Goal: Task Accomplishment & Management: Use online tool/utility

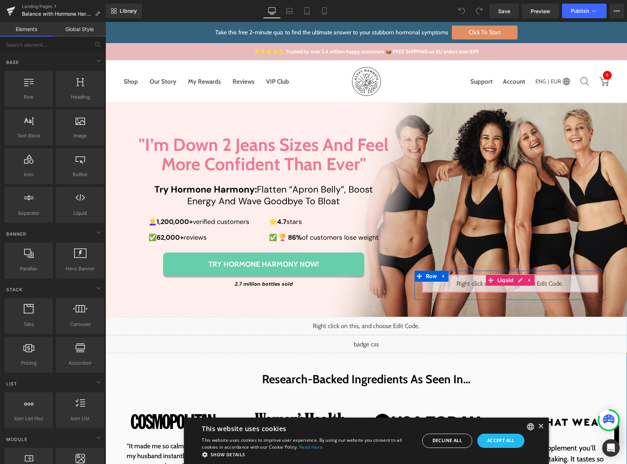
click at [517, 280] on div "Liquid" at bounding box center [510, 283] width 176 height 18
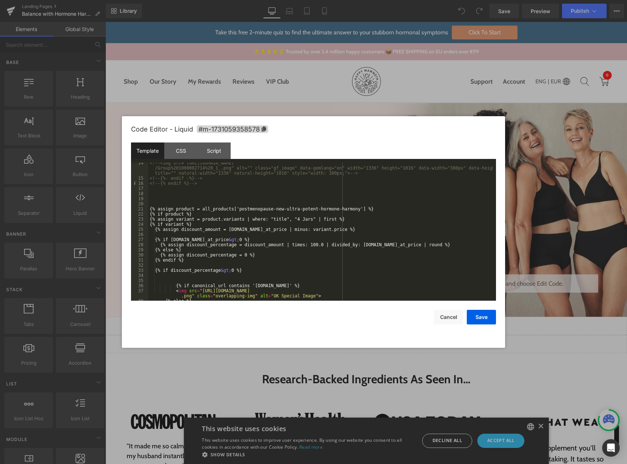
scroll to position [110, 0]
click at [449, 318] on button "Cancel" at bounding box center [448, 317] width 29 height 15
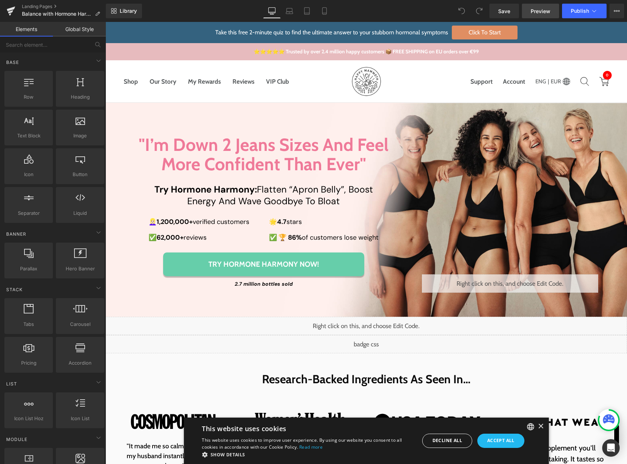
click at [544, 13] on span "Preview" at bounding box center [541, 11] width 20 height 8
click at [543, 9] on span "Preview" at bounding box center [541, 11] width 20 height 8
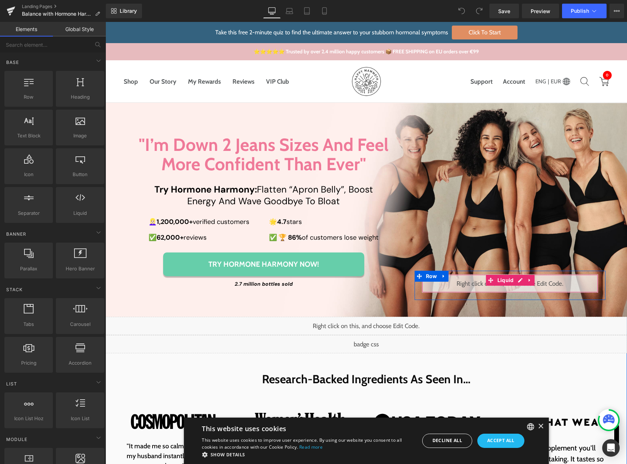
click at [519, 280] on div "Liquid" at bounding box center [510, 283] width 176 height 18
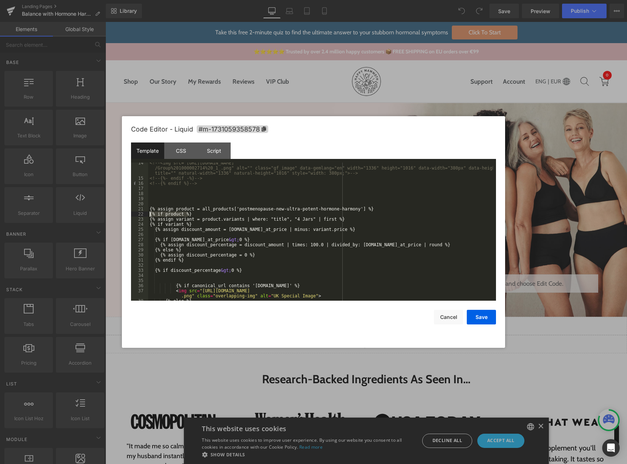
drag, startPoint x: 195, startPoint y: 213, endPoint x: 138, endPoint y: 213, distance: 57.0
click at [138, 213] on pre "14 15 16 17 18 19 20 21 22 23 24 25 26 27 28 29 30 31 32 33 34 35 36 37 38 39 <…" at bounding box center [313, 231] width 365 height 138
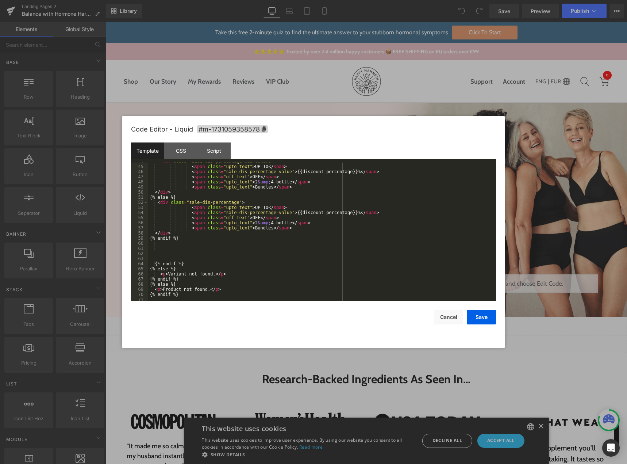
scroll to position [286, 0]
drag, startPoint x: 180, startPoint y: 292, endPoint x: 145, endPoint y: 294, distance: 34.4
click at [145, 294] on pre "45 46 47 48 49 50 51 52 53 54 55 56 57 58 59 60 61 62 63 64 65 66 67 68 69 70 7…" at bounding box center [313, 231] width 365 height 138
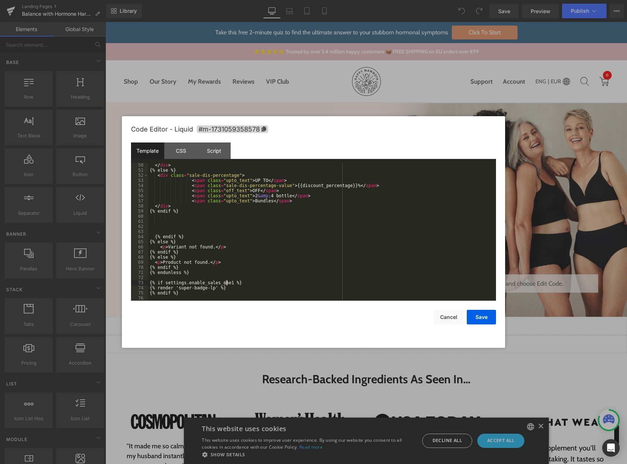
click at [226, 281] on div "</ div > {% else %} < div class = "sale-dis-percentage" > < span class = "upto_…" at bounding box center [320, 236] width 345 height 148
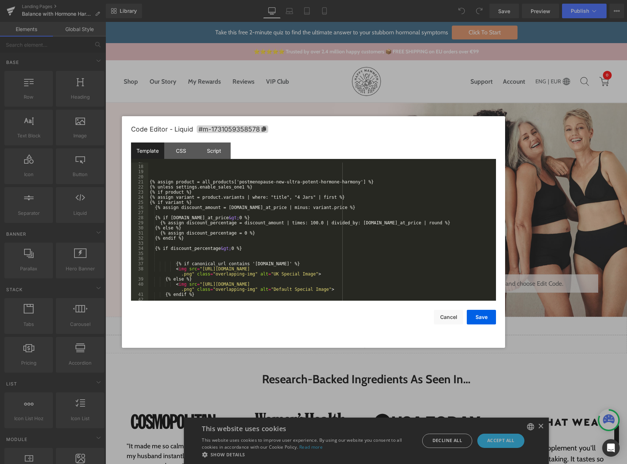
scroll to position [137, 0]
click at [235, 187] on div "{% assign product = all_products['postmenopause-new-ultra-potent-hormone-harmon…" at bounding box center [320, 233] width 345 height 148
click at [485, 317] on button "Save" at bounding box center [481, 317] width 29 height 15
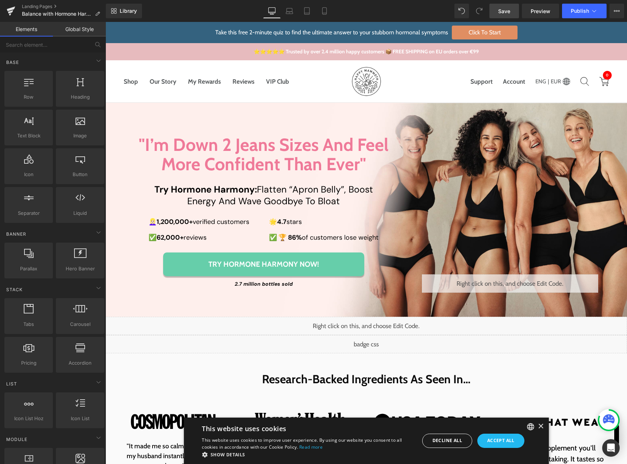
click at [505, 12] on span "Save" at bounding box center [504, 11] width 12 height 8
click at [517, 277] on div "Liquid" at bounding box center [510, 283] width 176 height 18
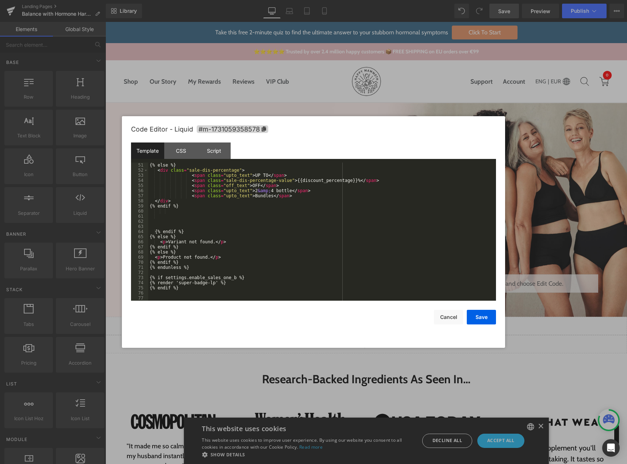
scroll to position [317, 0]
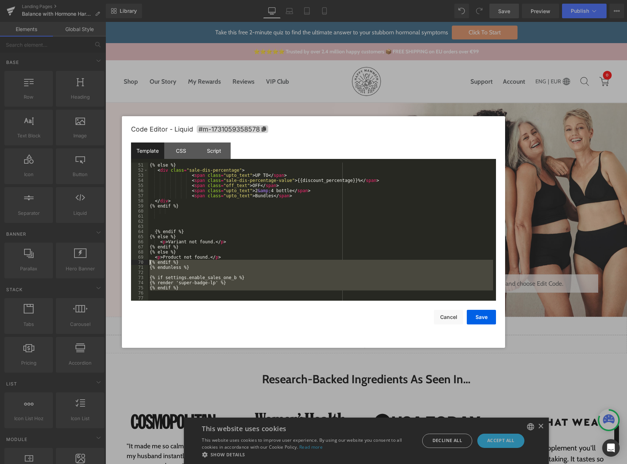
drag, startPoint x: 178, startPoint y: 291, endPoint x: 140, endPoint y: 264, distance: 47.1
click at [140, 264] on pre "51 52 53 54 55 56 57 58 59 60 61 62 63 64 65 66 67 68 69 70 71 72 73 74 75 76 7…" at bounding box center [313, 231] width 365 height 138
click at [447, 314] on button "Cancel" at bounding box center [448, 317] width 29 height 15
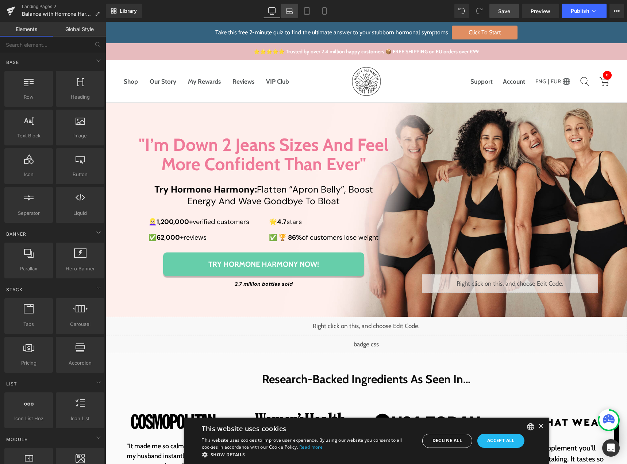
click at [287, 11] on icon at bounding box center [289, 9] width 5 height 3
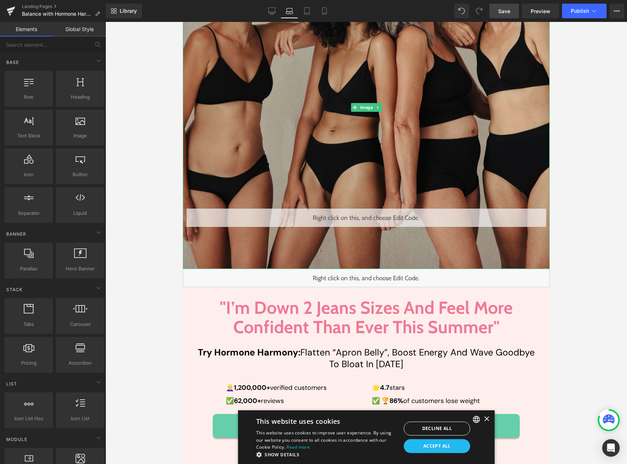
scroll to position [183, 0]
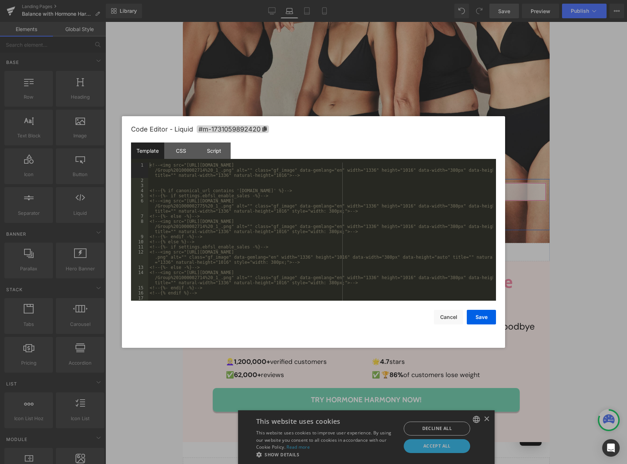
click at [372, 188] on div "Liquid" at bounding box center [367, 192] width 360 height 18
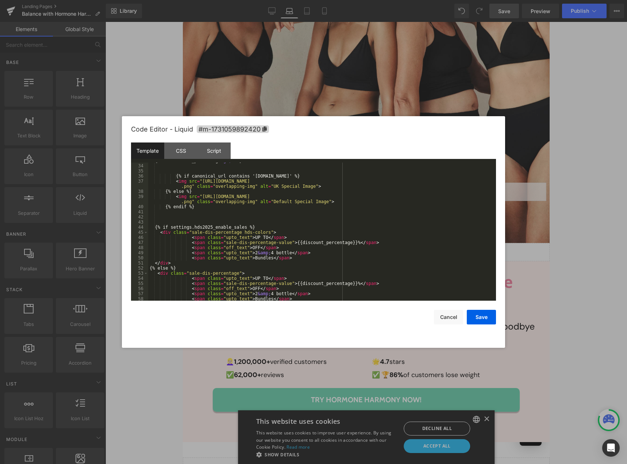
scroll to position [276, 0]
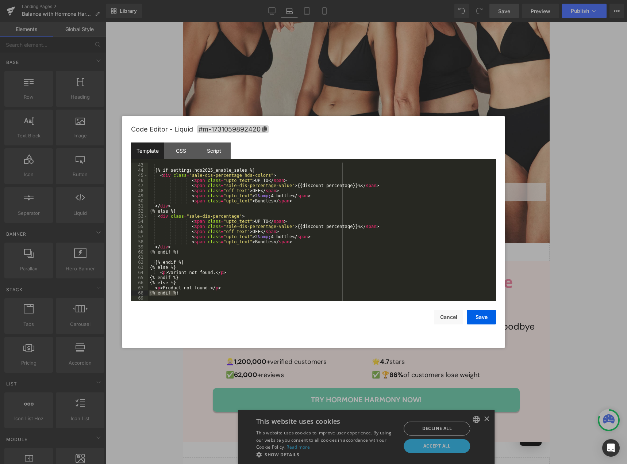
drag, startPoint x: 177, startPoint y: 294, endPoint x: 140, endPoint y: 292, distance: 37.3
click at [140, 292] on pre "43 44 45 46 47 48 49 50 51 52 53 54 55 56 57 58 59 60 61 62 63 64 65 66 67 68 6…" at bounding box center [313, 231] width 365 height 138
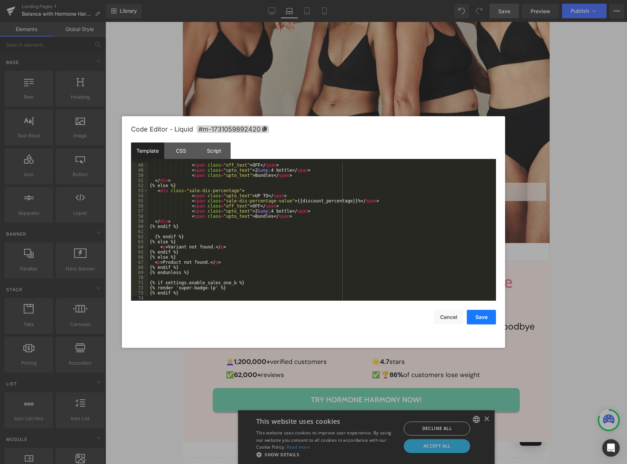
click at [472, 314] on button "Save" at bounding box center [481, 317] width 29 height 15
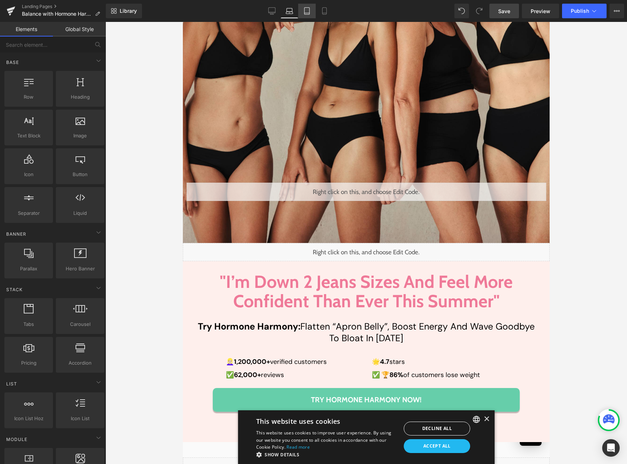
drag, startPoint x: 310, startPoint y: 12, endPoint x: 76, endPoint y: 41, distance: 235.5
click at [310, 12] on icon at bounding box center [306, 11] width 5 height 7
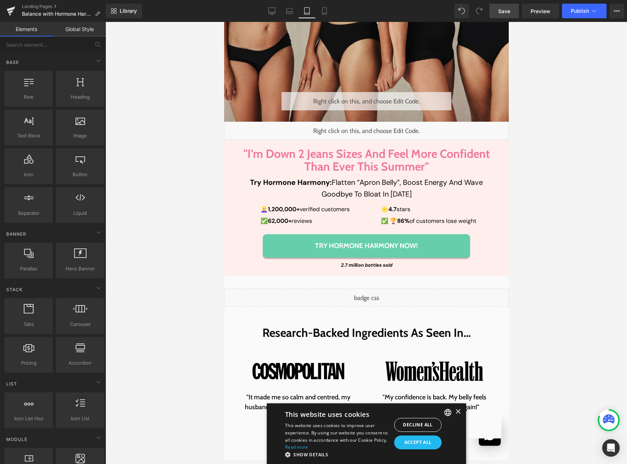
scroll to position [235, 0]
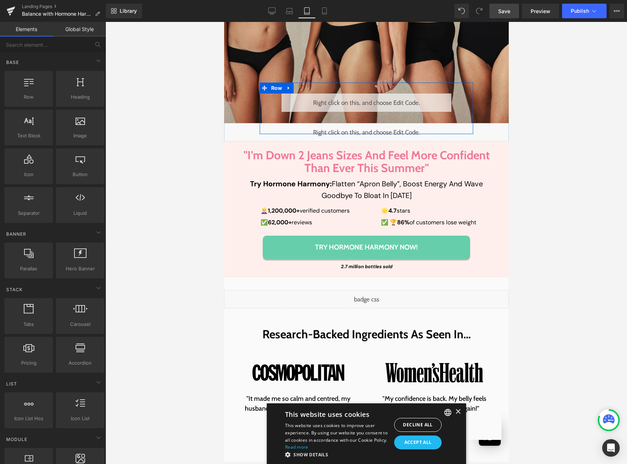
click at [373, 99] on div "Liquid" at bounding box center [366, 102] width 170 height 18
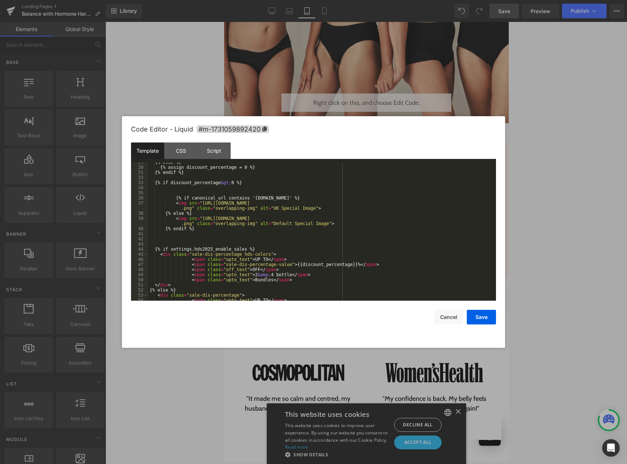
scroll to position [307, 0]
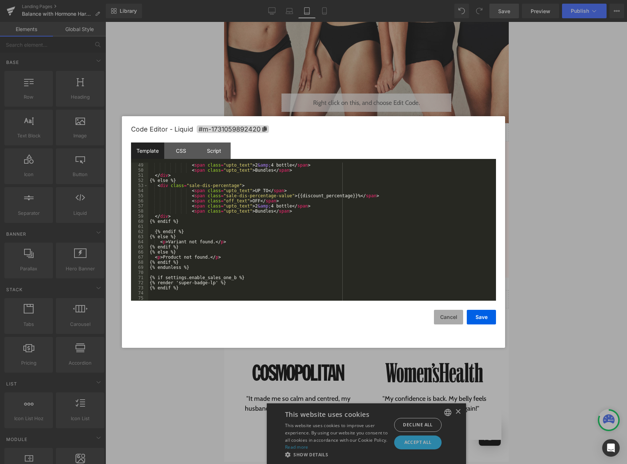
click at [450, 315] on button "Cancel" at bounding box center [448, 317] width 29 height 15
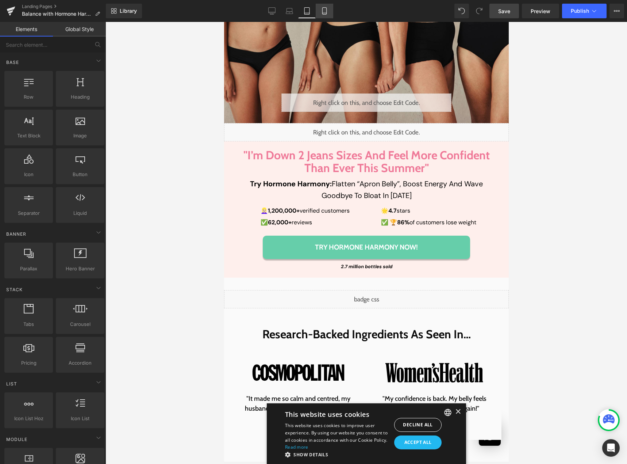
click at [321, 10] on icon at bounding box center [324, 10] width 7 height 7
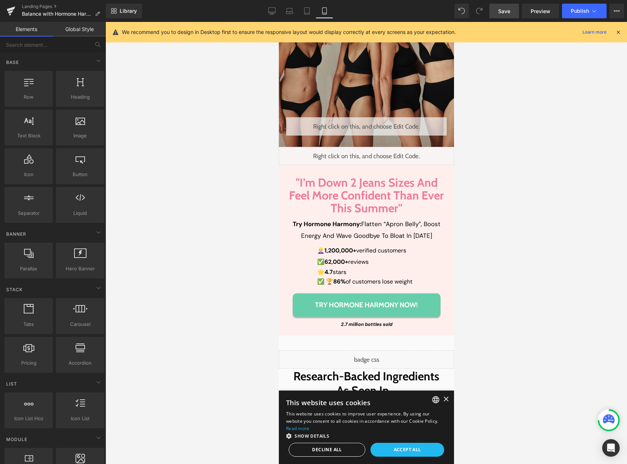
scroll to position [111, 0]
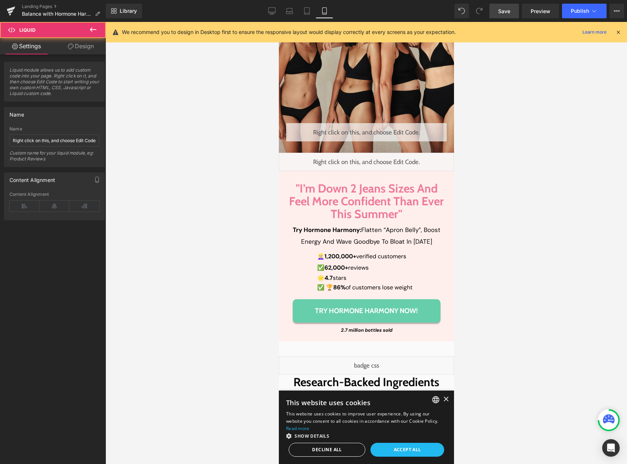
click at [373, 129] on div "Liquid" at bounding box center [366, 132] width 161 height 18
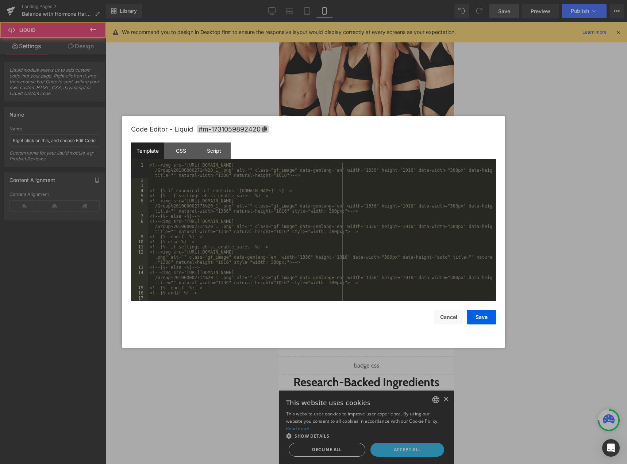
click at [373, 129] on div "Liquid" at bounding box center [366, 132] width 161 height 18
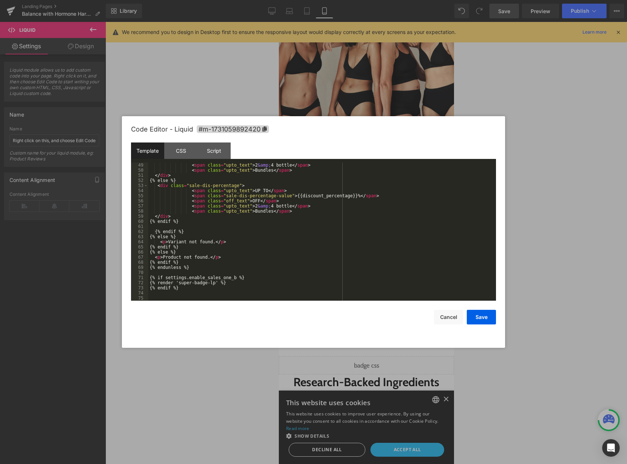
scroll to position [307, 0]
click at [441, 318] on button "Cancel" at bounding box center [448, 317] width 29 height 15
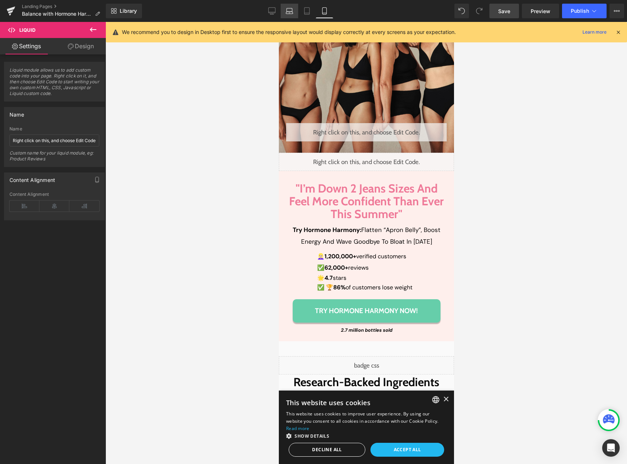
click at [286, 5] on link "Laptop" at bounding box center [290, 11] width 18 height 15
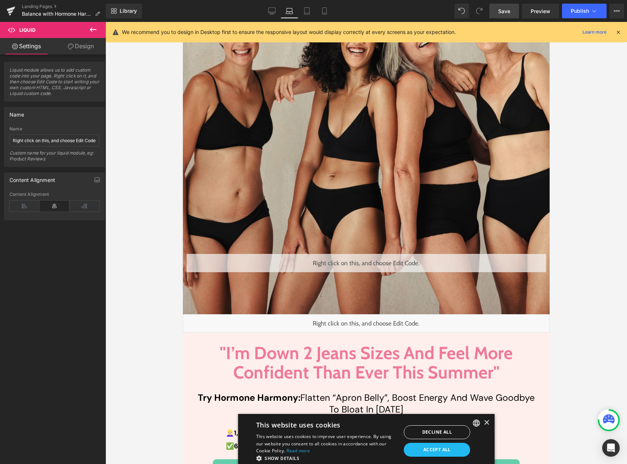
scroll to position [242, 0]
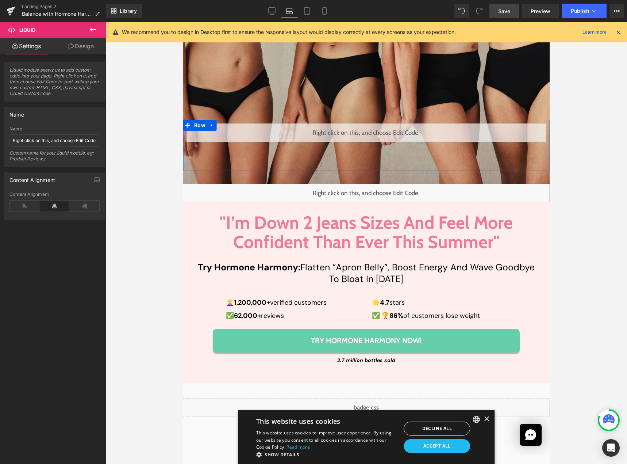
click at [373, 129] on div "Liquid" at bounding box center [367, 132] width 360 height 18
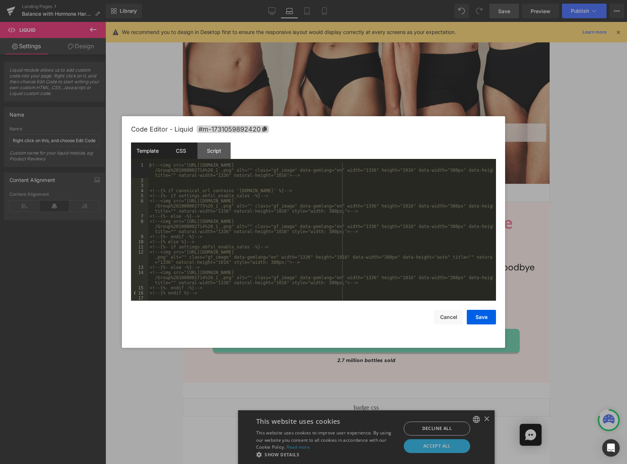
click at [175, 155] on div "CSS" at bounding box center [180, 150] width 33 height 16
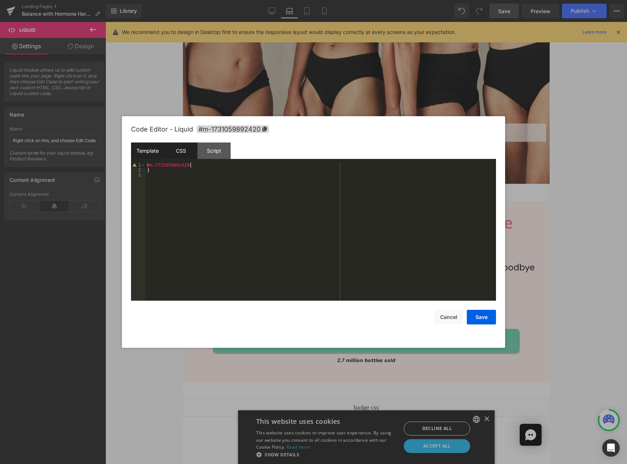
click at [152, 150] on div "Template" at bounding box center [147, 150] width 33 height 16
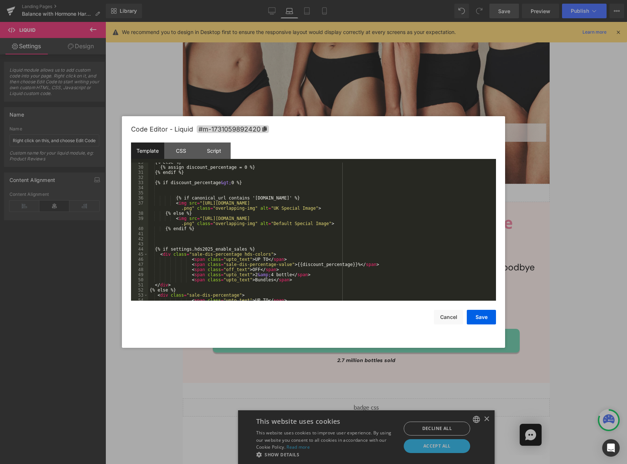
scroll to position [153, 0]
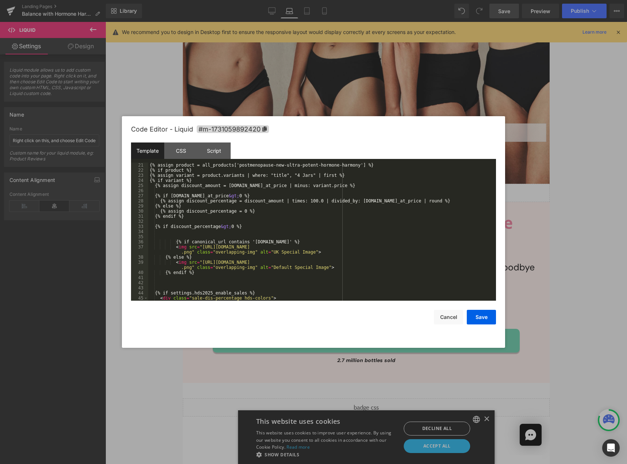
click at [222, 69] on div at bounding box center [313, 232] width 627 height 464
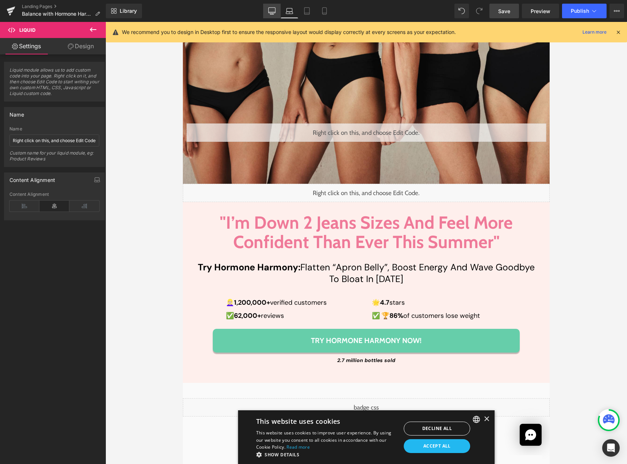
drag, startPoint x: 270, startPoint y: 11, endPoint x: 160, endPoint y: 21, distance: 110.4
click at [270, 11] on icon at bounding box center [271, 10] width 7 height 7
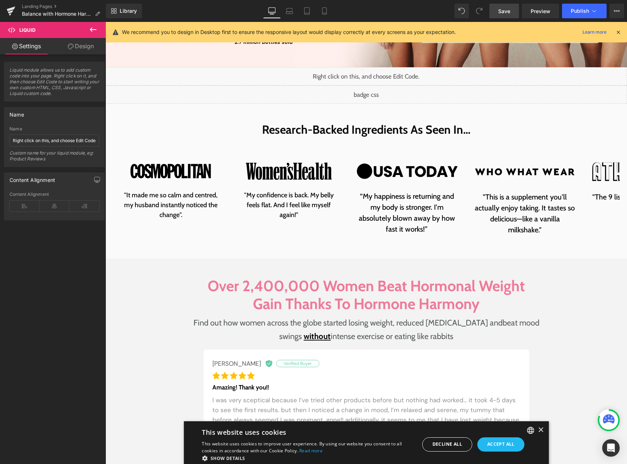
scroll to position [0, 0]
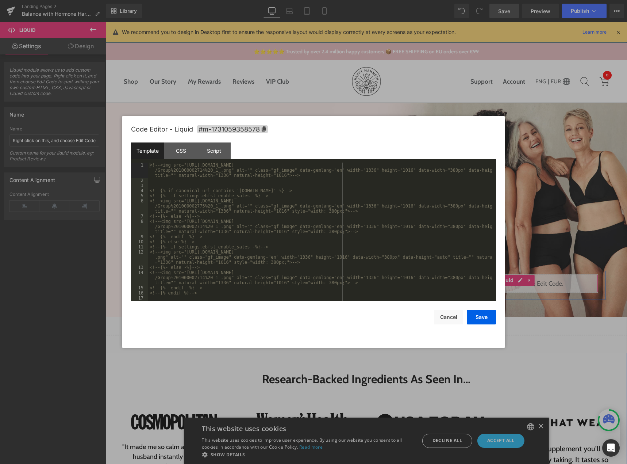
click at [519, 282] on div "Liquid" at bounding box center [510, 283] width 176 height 18
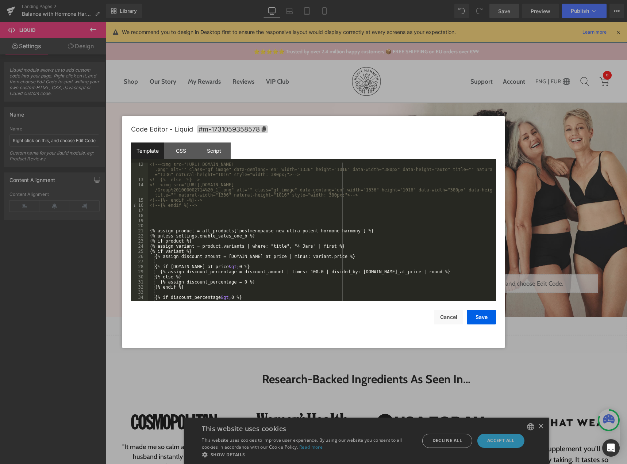
scroll to position [88, 0]
drag, startPoint x: 191, startPoint y: 239, endPoint x: 145, endPoint y: 237, distance: 45.7
click at [145, 237] on pre "12 13 14 15 16 17 18 19 20 21 22 23 24 25 26 27 28 29 30 31 32 33 34 35 36 <!--…" at bounding box center [313, 231] width 365 height 138
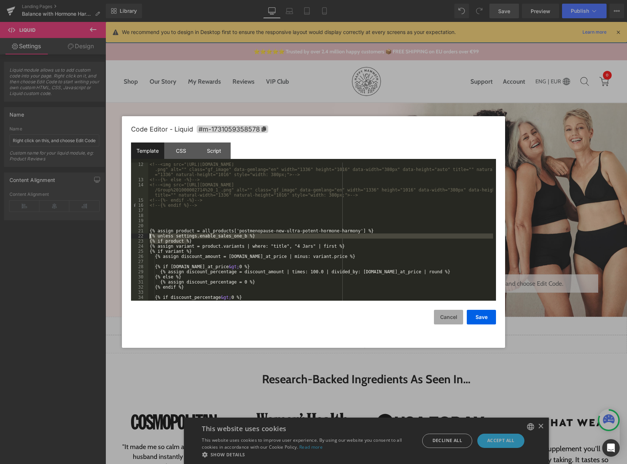
click at [443, 319] on button "Cancel" at bounding box center [448, 317] width 29 height 15
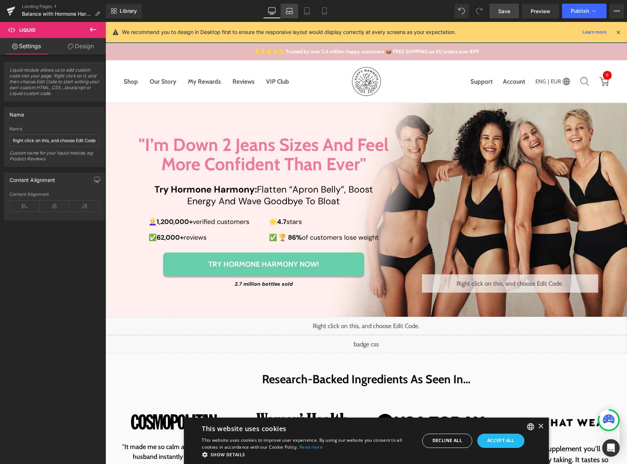
click at [286, 9] on icon at bounding box center [289, 10] width 7 height 7
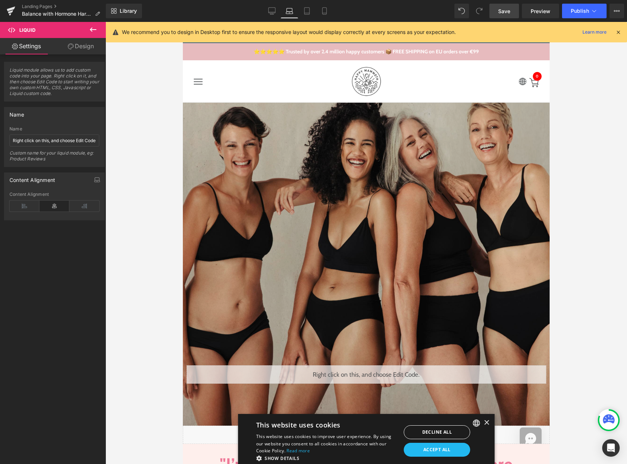
scroll to position [195, 0]
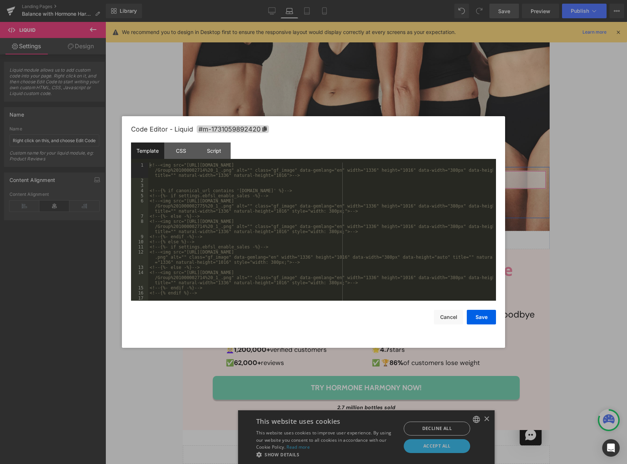
click at [370, 173] on div "Liquid" at bounding box center [367, 179] width 360 height 18
click at [166, 144] on div "CSS" at bounding box center [180, 150] width 33 height 16
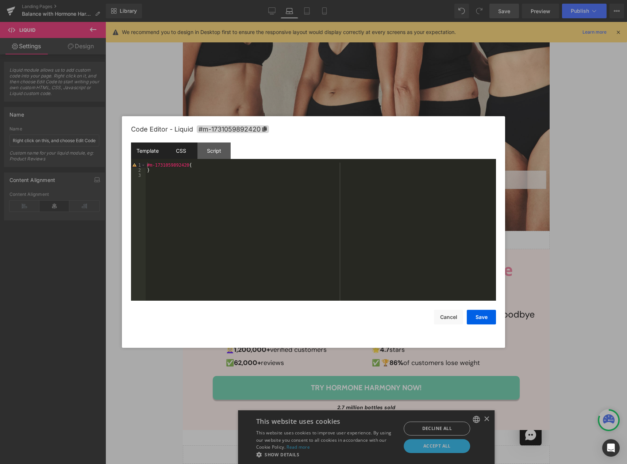
click at [153, 148] on div "Template" at bounding box center [147, 150] width 33 height 16
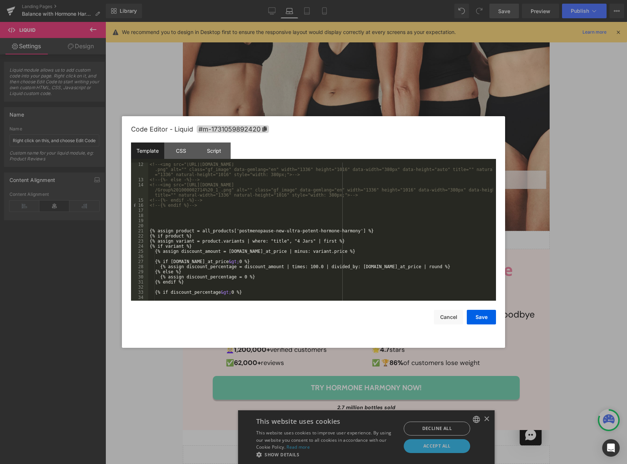
scroll to position [131, 0]
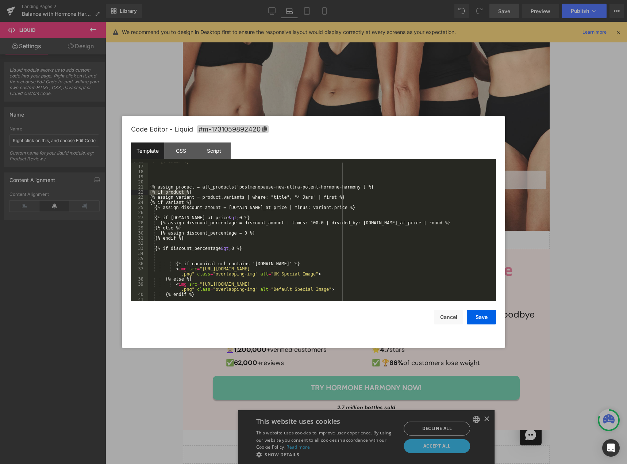
drag, startPoint x: 185, startPoint y: 191, endPoint x: 140, endPoint y: 190, distance: 44.9
click at [140, 190] on pre "16 17 18 19 20 21 22 23 24 25 26 27 28 29 30 31 32 33 34 35 36 37 38 39 40 41 4…" at bounding box center [313, 231] width 365 height 138
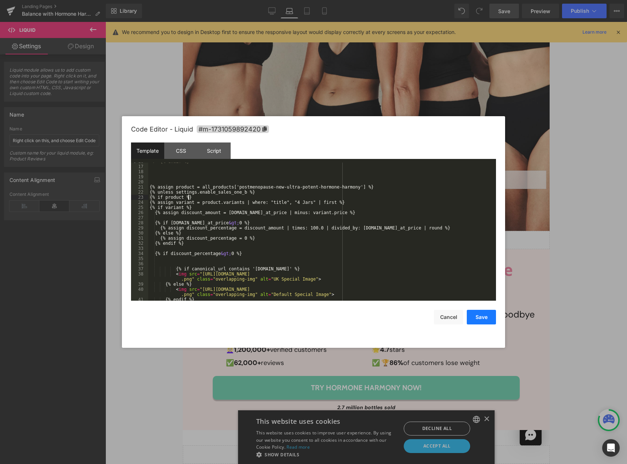
click at [470, 318] on button "Save" at bounding box center [481, 317] width 29 height 15
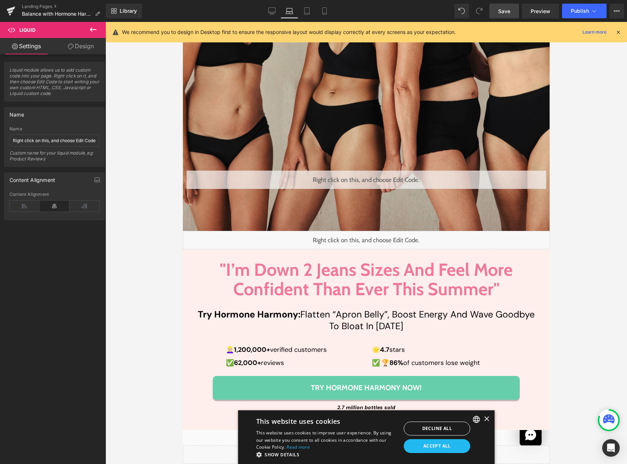
click at [502, 11] on span "Save" at bounding box center [504, 11] width 12 height 8
click at [267, 8] on link "Desktop" at bounding box center [272, 11] width 18 height 15
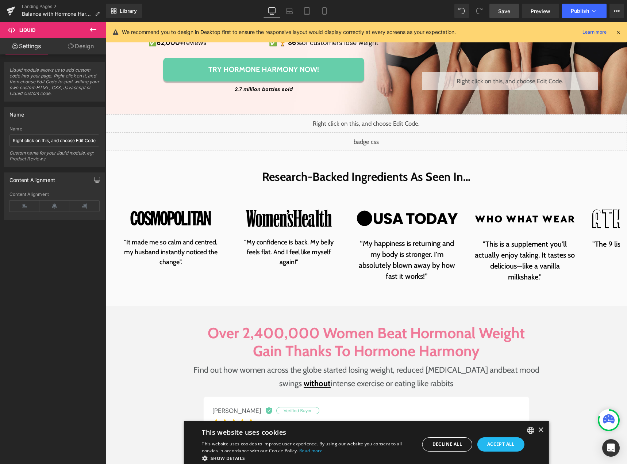
scroll to position [0, 0]
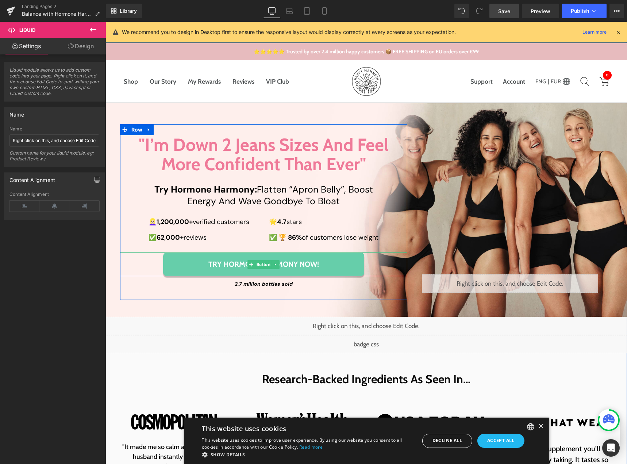
click at [176, 272] on link "Try Hormone Harmony Now!" at bounding box center [263, 264] width 201 height 24
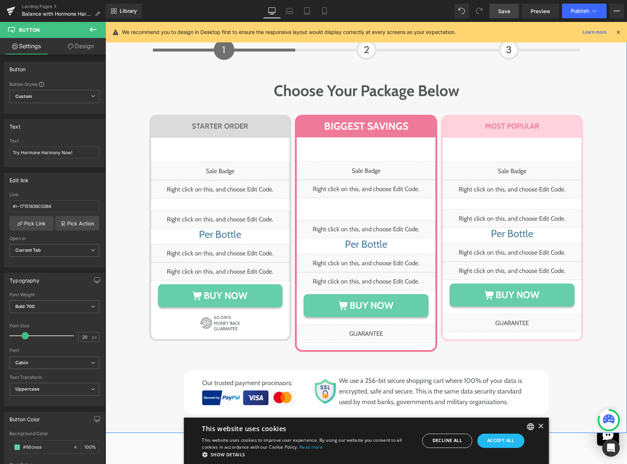
scroll to position [3653, 0]
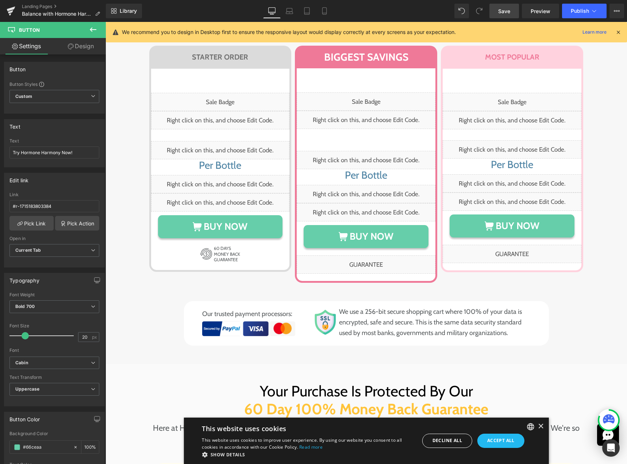
click at [92, 30] on icon at bounding box center [93, 29] width 9 height 9
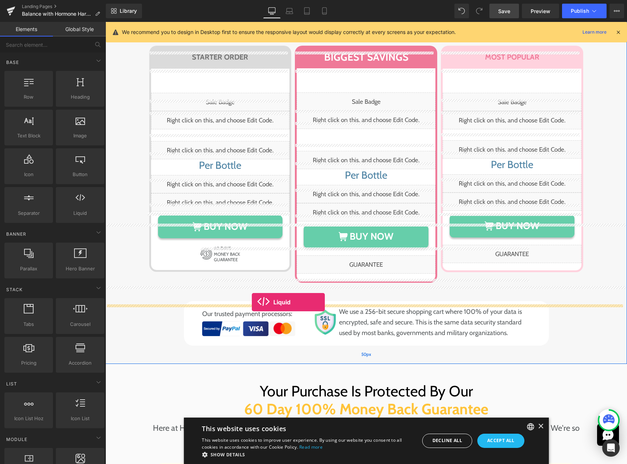
drag, startPoint x: 179, startPoint y: 232, endPoint x: 252, endPoint y: 302, distance: 101.0
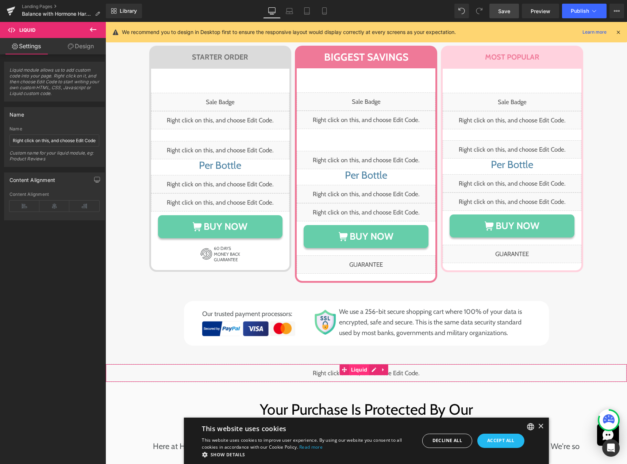
click at [363, 364] on span "Liquid" at bounding box center [359, 369] width 20 height 11
click at [62, 139] on input "Right click on this, and choose Edit Code." at bounding box center [54, 140] width 90 height 12
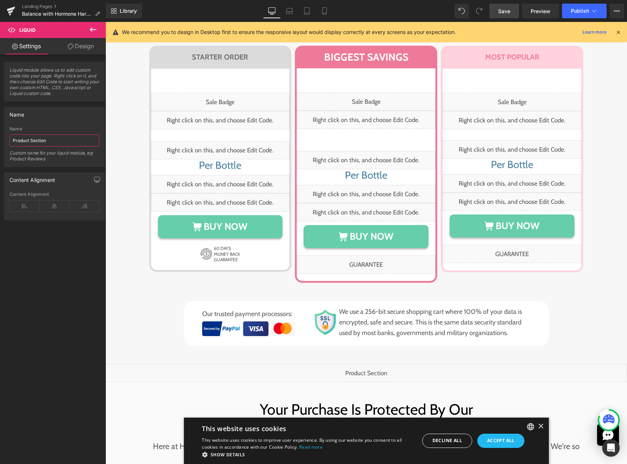
type input "Product Section"
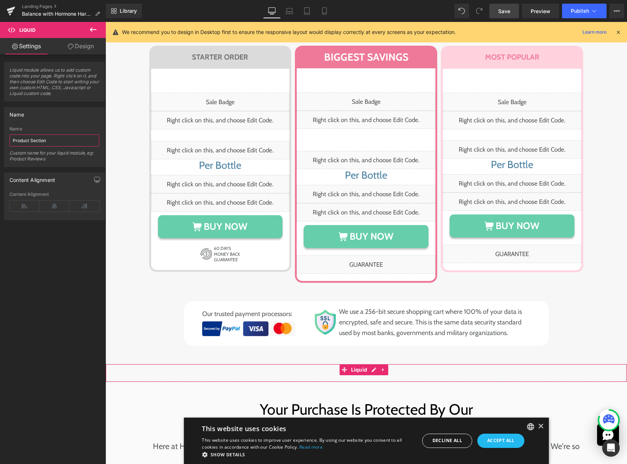
click at [371, 364] on div "Liquid" at bounding box center [367, 373] width 522 height 18
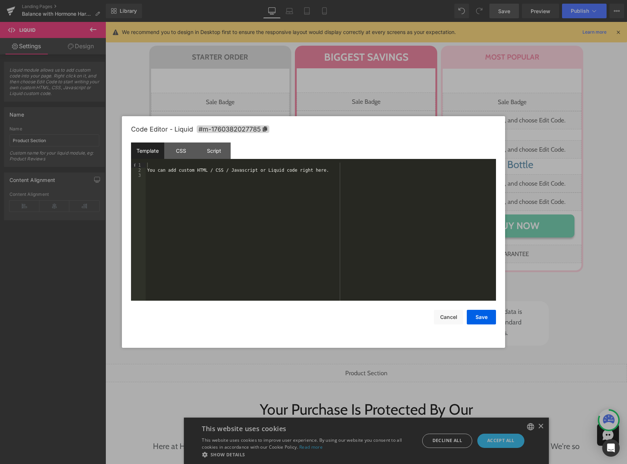
click at [231, 223] on div "You can add custom HTML / CSS / Javascript or Liquid code right here." at bounding box center [321, 236] width 350 height 148
click at [182, 148] on div "CSS" at bounding box center [180, 150] width 33 height 16
click at [201, 229] on div "#m-1760382027785 { }" at bounding box center [321, 236] width 350 height 148
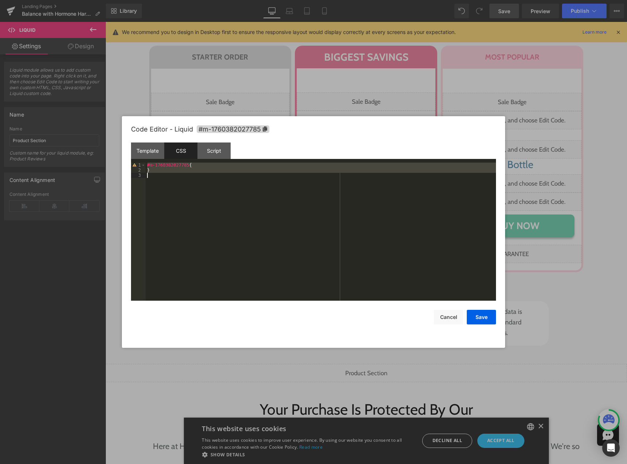
scroll to position [66, 0]
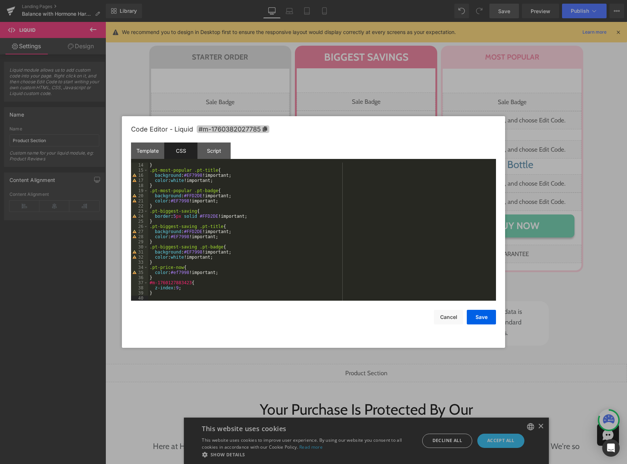
click at [256, 128] on span "#m-1760382027785" at bounding box center [233, 129] width 73 height 8
drag, startPoint x: 188, startPoint y: 282, endPoint x: 148, endPoint y: 284, distance: 40.2
click at [148, 284] on pre "14 15 16 17 18 19 20 21 22 23 24 25 26 27 28 29 30 31 32 33 34 35 36 37 38 39 4…" at bounding box center [313, 231] width 365 height 138
click at [471, 318] on button "Save" at bounding box center [481, 317] width 29 height 15
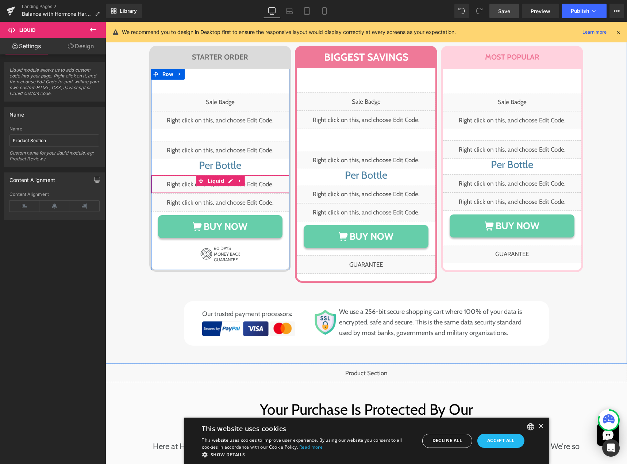
click at [226, 175] on div "Liquid" at bounding box center [220, 184] width 139 height 18
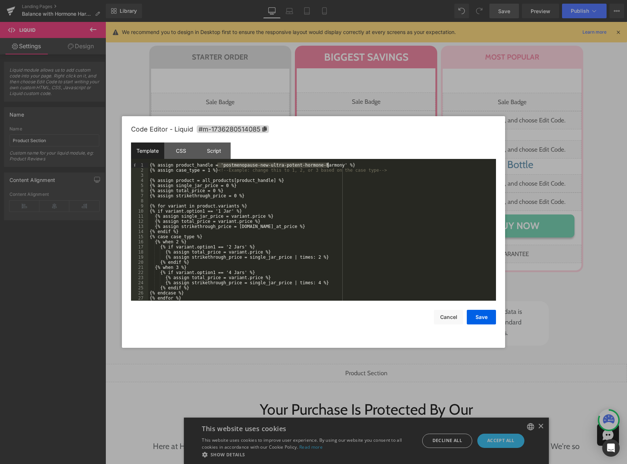
drag, startPoint x: 216, startPoint y: 165, endPoint x: 329, endPoint y: 164, distance: 112.1
click at [329, 164] on div "{% assign product_handle = 'postmenopause-new-ultra-potent-hormone-harmony' %} …" at bounding box center [320, 236] width 345 height 148
click at [449, 316] on button "Cancel" at bounding box center [448, 317] width 29 height 15
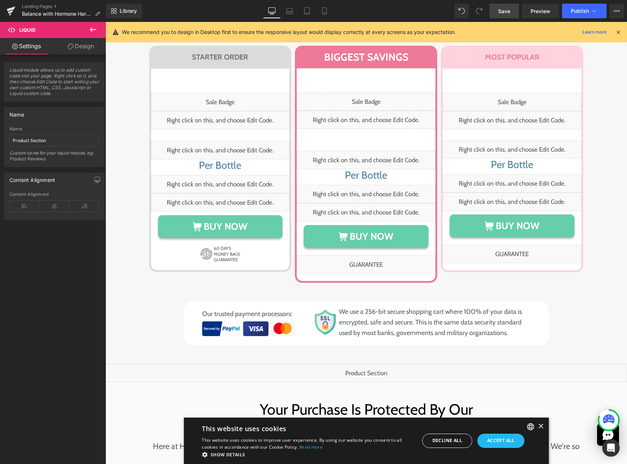
click at [373, 364] on div "Liquid" at bounding box center [367, 373] width 522 height 18
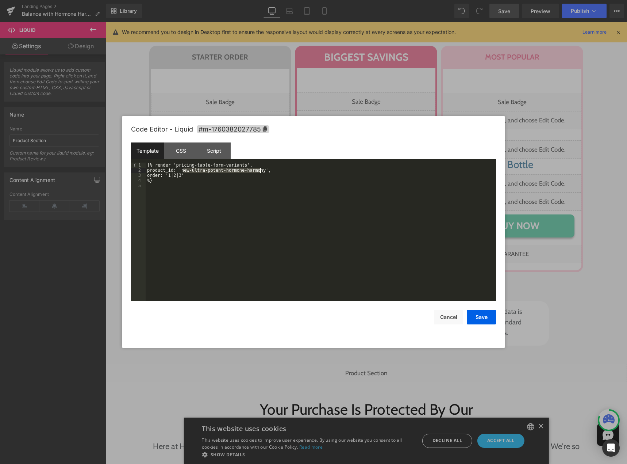
drag, startPoint x: 183, startPoint y: 170, endPoint x: 261, endPoint y: 170, distance: 78.1
click at [261, 170] on div "{% render 'pricing-table-form-variants', product_id: 'new-ultra-potent-hormone-…" at bounding box center [321, 236] width 350 height 148
click at [486, 319] on button "Save" at bounding box center [481, 317] width 29 height 15
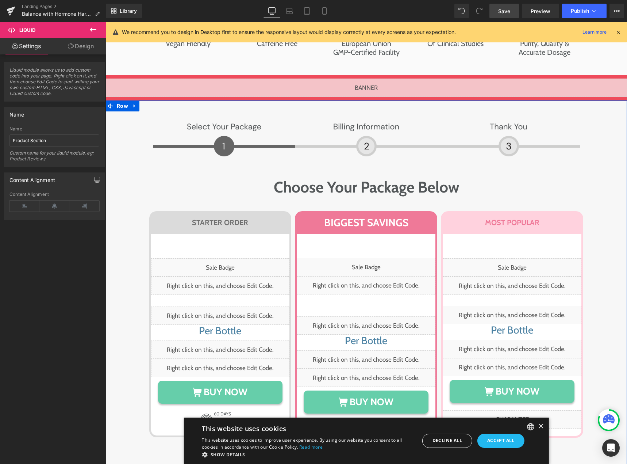
scroll to position [3434, 0]
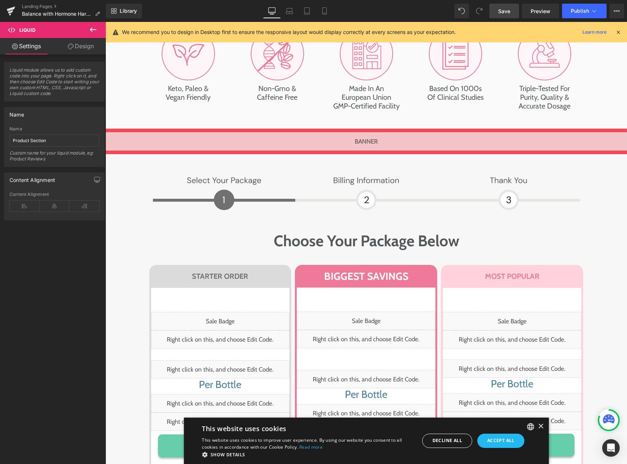
click at [117, 154] on div "Image Image Row Choose Your Package Below Heading Row STARTER ORDER Heading Row…" at bounding box center [367, 368] width 522 height 429
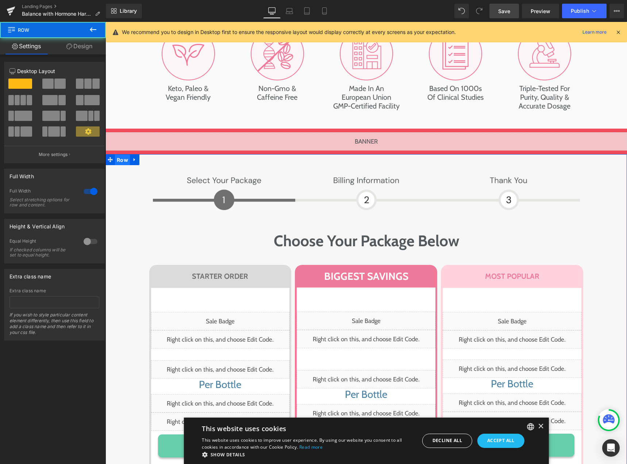
click at [118, 154] on span "Row" at bounding box center [122, 159] width 15 height 11
click at [19, 302] on input "text" at bounding box center [54, 302] width 90 height 12
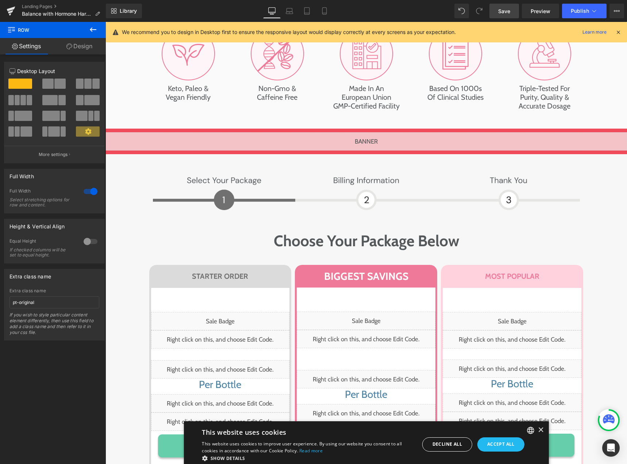
click at [510, 13] on span "Save" at bounding box center [504, 11] width 12 height 8
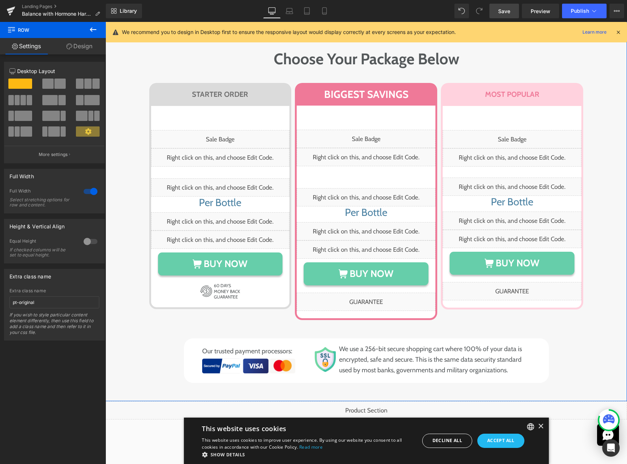
scroll to position [3616, 0]
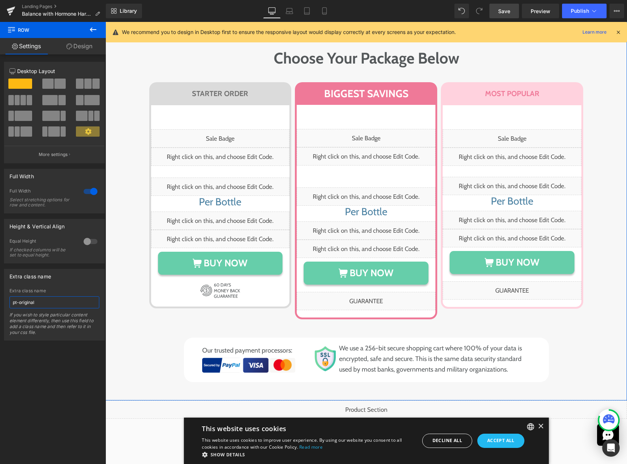
click at [53, 303] on input "pt-original" at bounding box center [54, 302] width 90 height 12
type input "pt-originala"
click at [502, 10] on span "Save" at bounding box center [504, 11] width 12 height 8
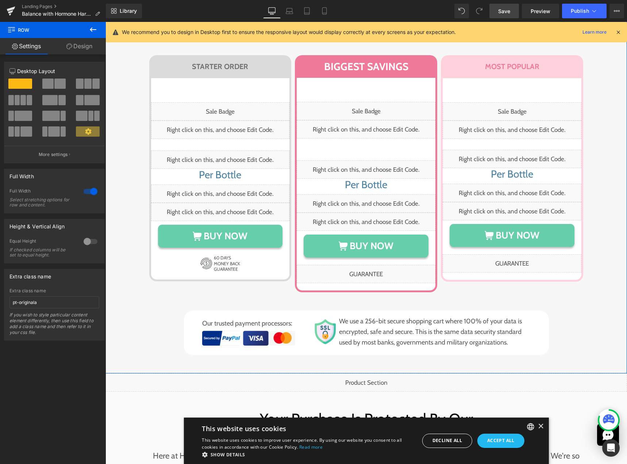
scroll to position [3689, 0]
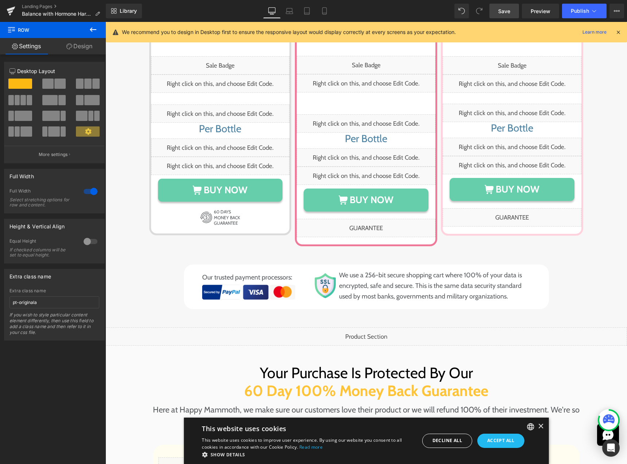
click at [376, 327] on div "Liquid" at bounding box center [367, 336] width 522 height 18
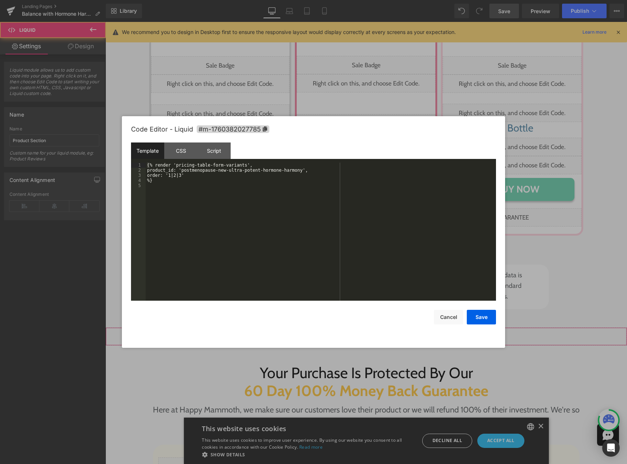
click at [372, 327] on div "Liquid" at bounding box center [367, 336] width 522 height 18
click at [189, 152] on div "CSS" at bounding box center [180, 150] width 33 height 16
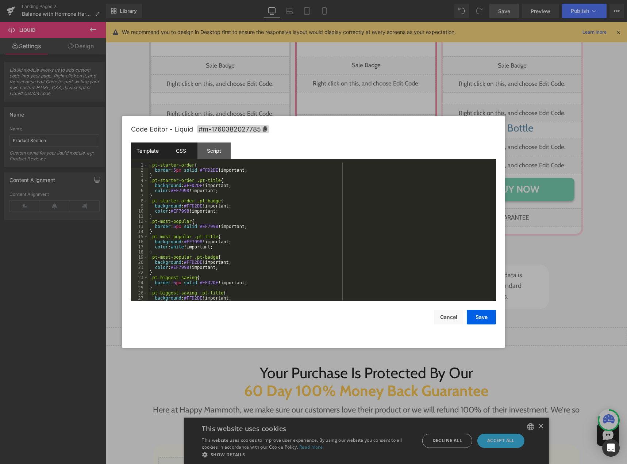
click at [151, 154] on div "Template" at bounding box center [147, 150] width 33 height 16
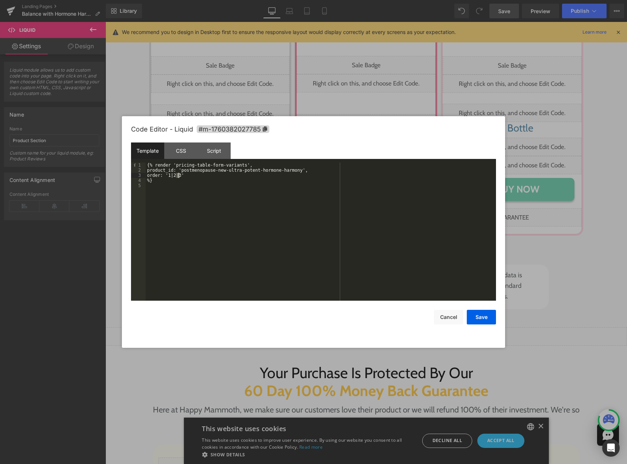
click at [178, 175] on div "{% render 'pricing-table-form-variants', product_id: 'postmenopause-new-ultra-p…" at bounding box center [321, 236] width 350 height 148
click at [183, 175] on div "{% render 'pricing-table-form-variants', product_id: 'postmenopause-new-ultra-p…" at bounding box center [321, 236] width 350 height 148
click at [477, 314] on button "Save" at bounding box center [481, 317] width 29 height 15
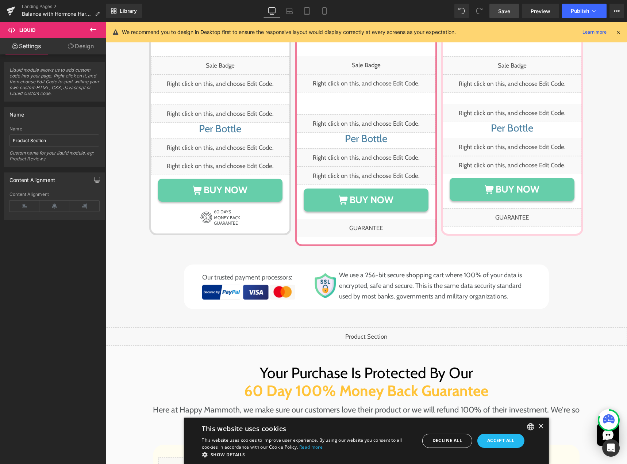
click at [507, 13] on span "Save" at bounding box center [504, 11] width 12 height 8
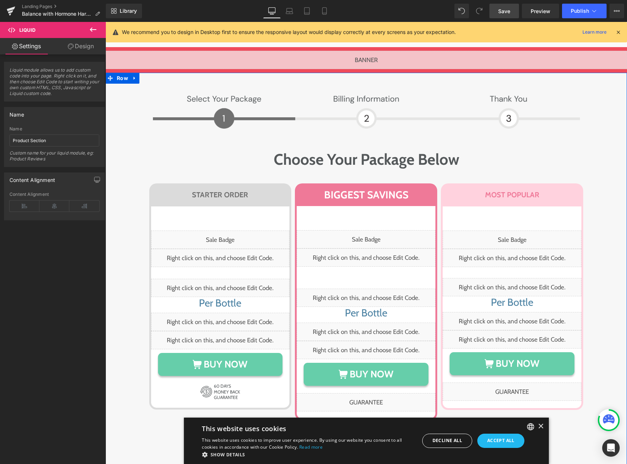
scroll to position [3507, 0]
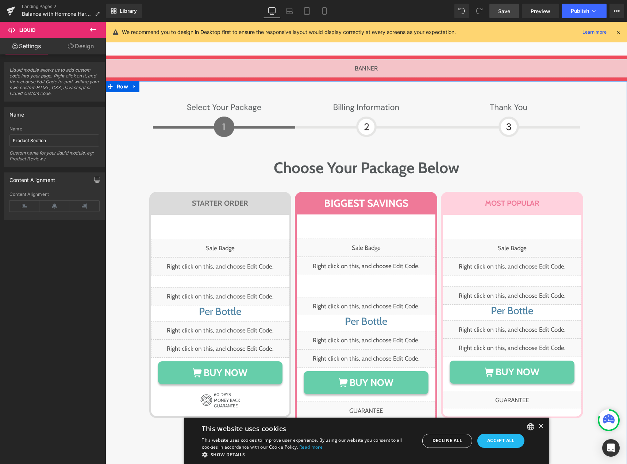
click at [109, 130] on div "Image Image Row Choose Your Package Below Heading Row STARTER ORDER Heading Row…" at bounding box center [367, 295] width 522 height 392
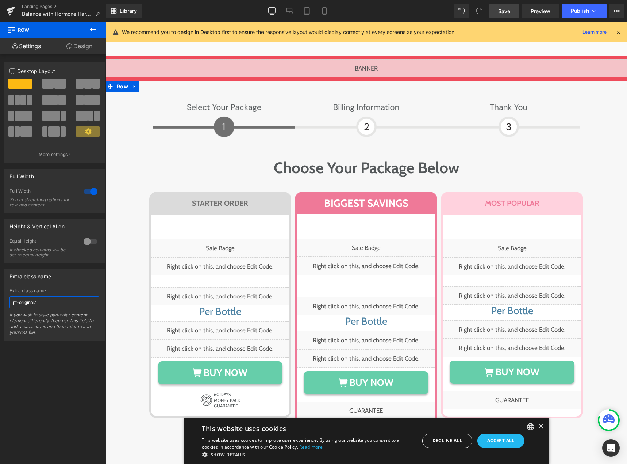
click at [41, 301] on input "pt-originala" at bounding box center [54, 302] width 90 height 12
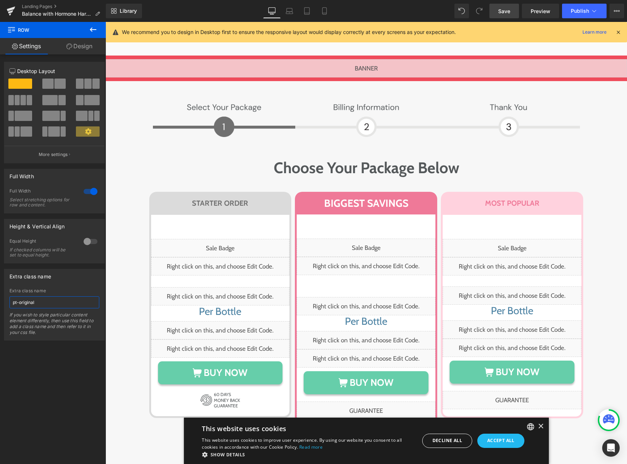
type input "pt-original"
click at [510, 15] on link "Save" at bounding box center [505, 11] width 30 height 15
